Goal: Transaction & Acquisition: Book appointment/travel/reservation

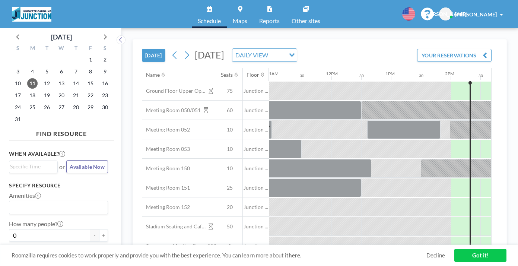
scroll to position [0, 653]
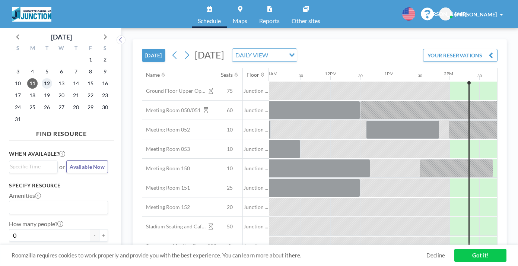
click at [42, 78] on span "12" at bounding box center [47, 83] width 10 height 10
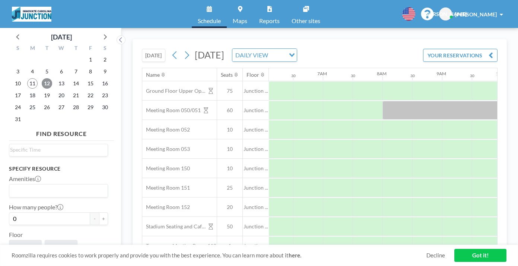
scroll to position [25, 0]
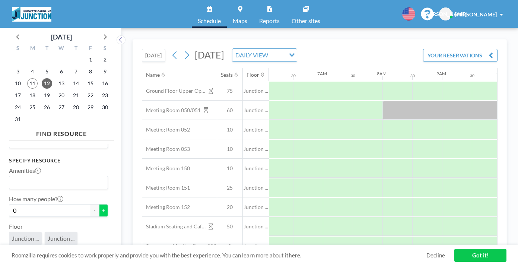
click at [99, 204] on button "+" at bounding box center [103, 210] width 9 height 13
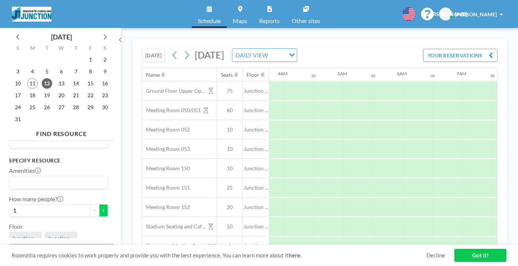
scroll to position [0, 340]
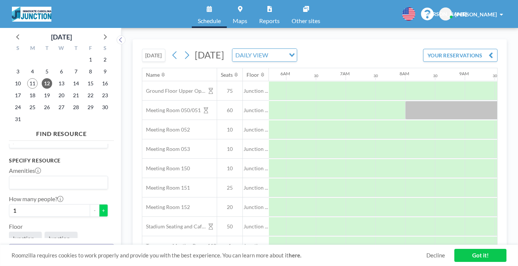
click at [99, 204] on button "+" at bounding box center [103, 210] width 9 height 13
type input "2"
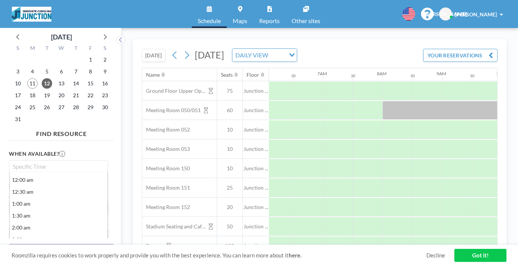
click at [50, 162] on input "Search for option" at bounding box center [56, 166] width 93 height 9
click at [35, 239] on li "2:00 pm" at bounding box center [59, 245] width 98 height 12
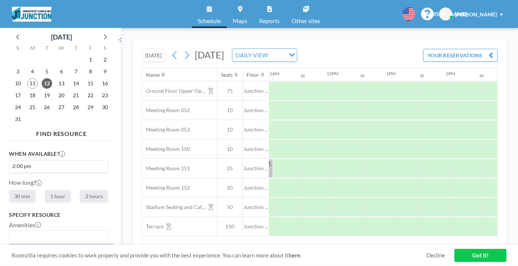
scroll to position [0, 653]
click at [80, 190] on label "2 hours" at bounding box center [94, 196] width 28 height 12
radio input "true"
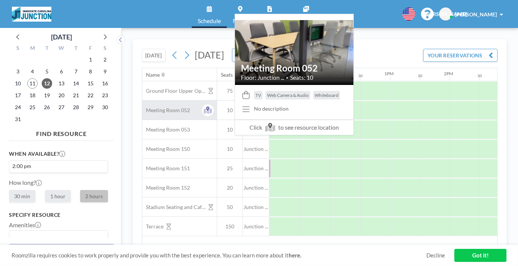
click at [150, 107] on span "Meeting Room 052" at bounding box center [166, 110] width 48 height 7
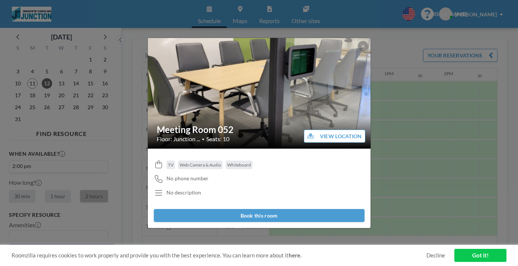
click at [315, 134] on button "VIEW LOCATION" at bounding box center [334, 136] width 61 height 13
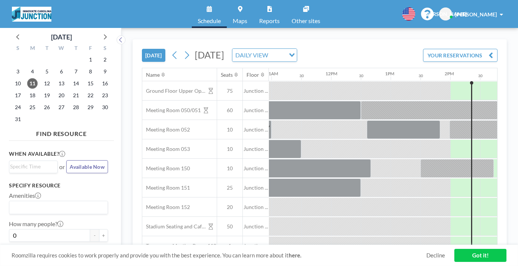
scroll to position [0, 653]
click at [42, 78] on span "12" at bounding box center [47, 83] width 10 height 10
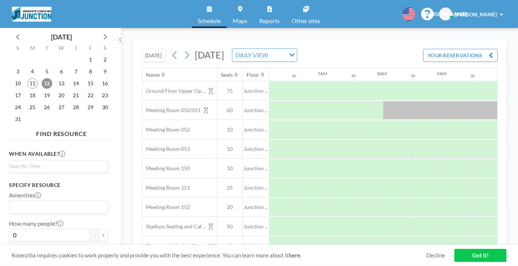
scroll to position [0, 363]
click at [33, 162] on input "Search for option" at bounding box center [56, 166] width 93 height 9
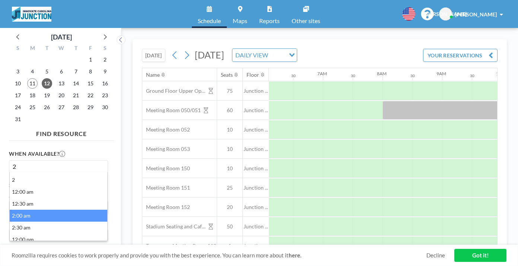
scroll to position [22, 0]
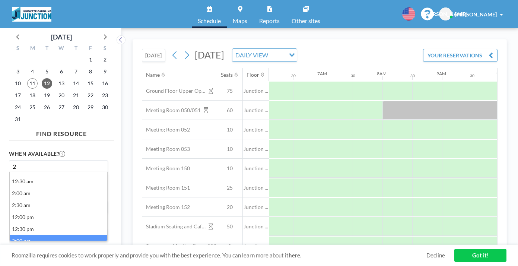
click at [28, 235] on li "2:00 pm" at bounding box center [59, 241] width 98 height 12
type input "2"
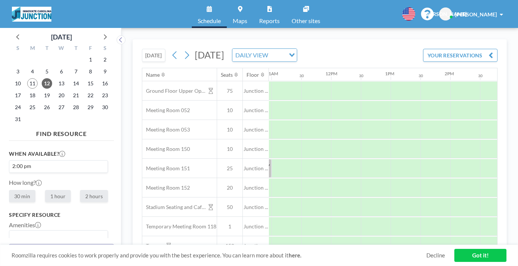
scroll to position [0, 653]
click at [80, 190] on label "2 hours" at bounding box center [94, 196] width 28 height 12
radio input "true"
click at [99, 258] on button "+" at bounding box center [103, 264] width 9 height 13
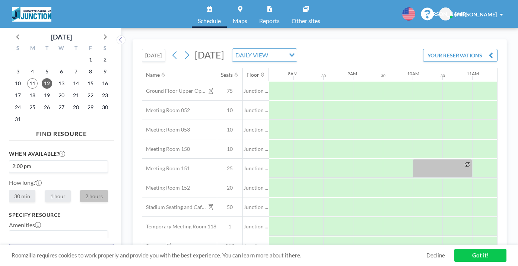
scroll to position [0, 548]
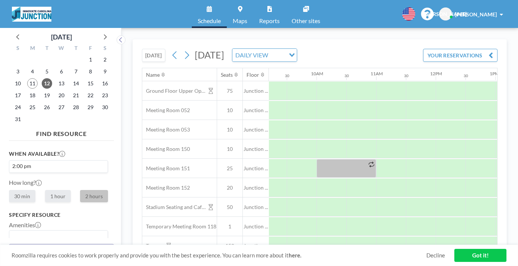
click at [99, 258] on button "+" at bounding box center [103, 264] width 9 height 13
type input "2"
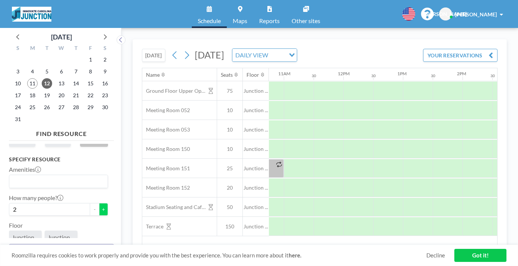
scroll to position [0, 653]
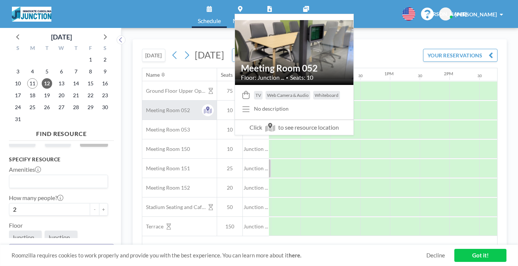
click at [144, 107] on span "Meeting Room 052" at bounding box center [166, 110] width 48 height 7
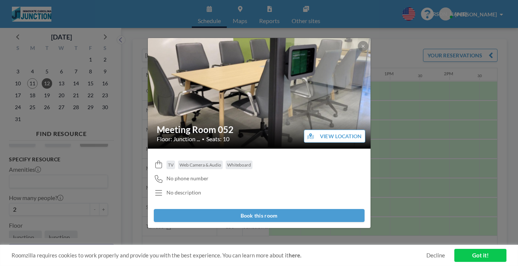
click at [231, 209] on button "Book this room" at bounding box center [259, 215] width 211 height 13
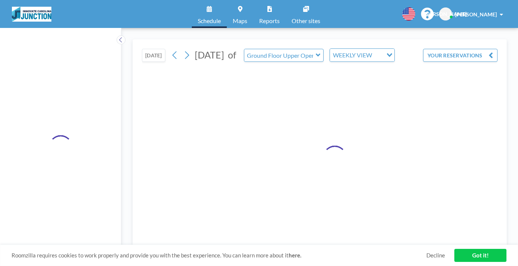
type input "Meeting Room 052"
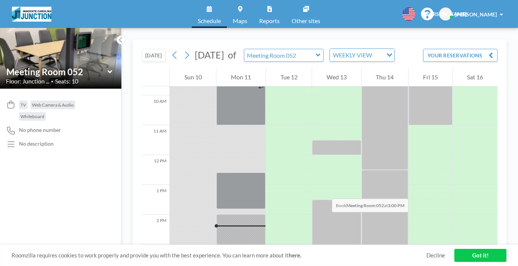
scroll to position [282, 0]
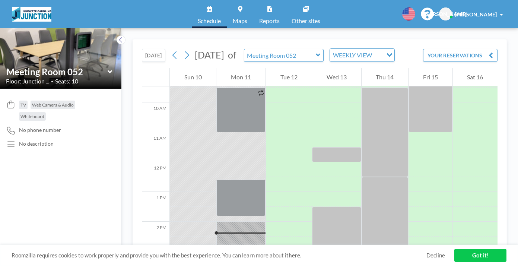
click at [479, 259] on link "Got it!" at bounding box center [480, 255] width 52 height 13
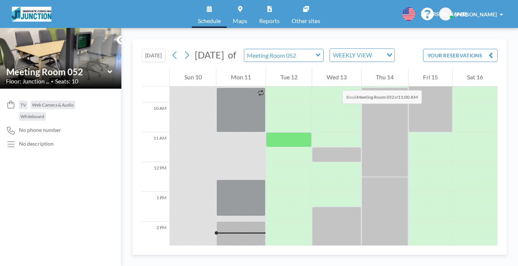
click at [271, 68] on div "Tue 12" at bounding box center [289, 77] width 46 height 19
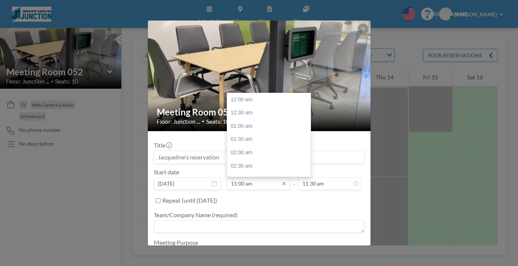
scroll to position [261, 0]
click at [258, 177] on input "11:00 am" at bounding box center [258, 183] width 63 height 13
type input "1"
click at [268, 203] on div "02:00 pm" at bounding box center [268, 209] width 83 height 13
type input "02:00 pm"
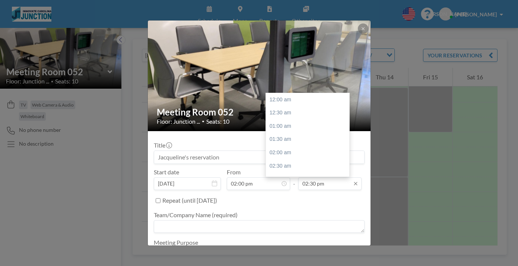
scroll to position [345, 0]
click at [291, 185] on div "04:30 pm" at bounding box center [307, 191] width 83 height 13
type input "04:30 pm"
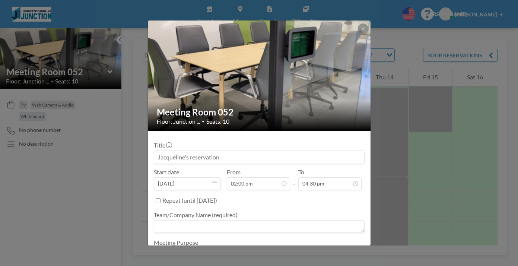
scroll to position [333, 0]
click at [201, 220] on textarea at bounding box center [259, 226] width 211 height 13
click at [210, 220] on textarea "Veza Alliance management" at bounding box center [259, 226] width 211 height 13
type textarea "Veza Alliance Management"
click at [217, 248] on textarea at bounding box center [259, 254] width 211 height 13
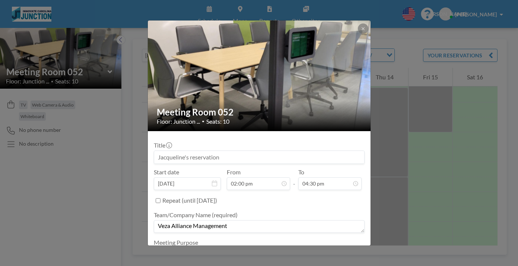
scroll to position [0, 0]
type textarea "Website review"
